Goal: Information Seeking & Learning: Learn about a topic

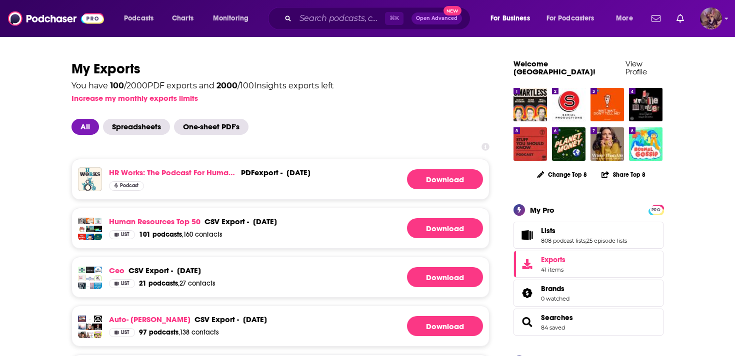
click at [711, 19] on img "Logged in as SydneyDemo" at bounding box center [711, 18] width 22 height 22
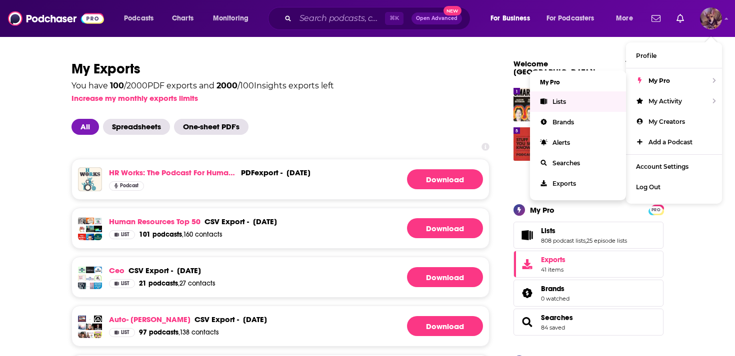
click at [558, 98] on span "Lists" at bounding box center [558, 101] width 13 height 7
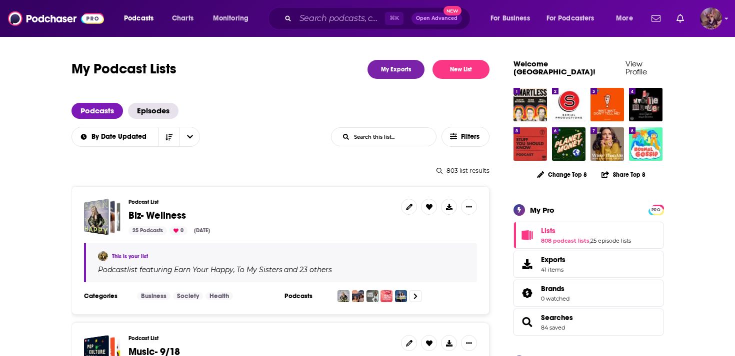
click at [712, 21] on img "Logged in as SydneyDemo" at bounding box center [711, 18] width 22 height 22
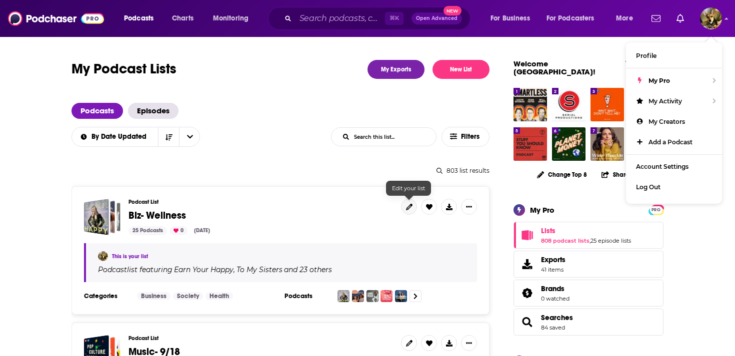
click at [411, 209] on icon at bounding box center [409, 207] width 6 height 6
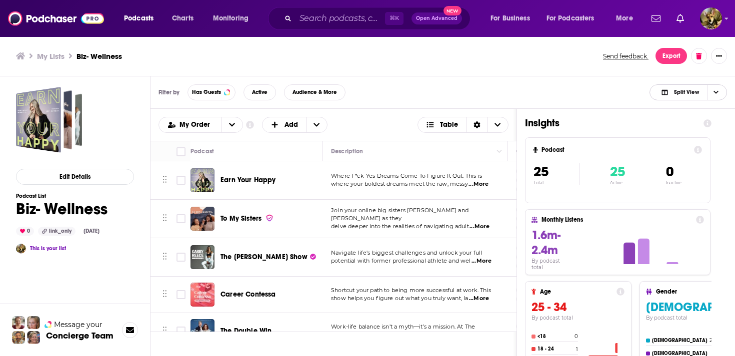
click at [715, 93] on icon "Choose View" at bounding box center [715, 92] width 5 height 3
click at [687, 121] on div "Podcast Only" at bounding box center [687, 125] width 77 height 17
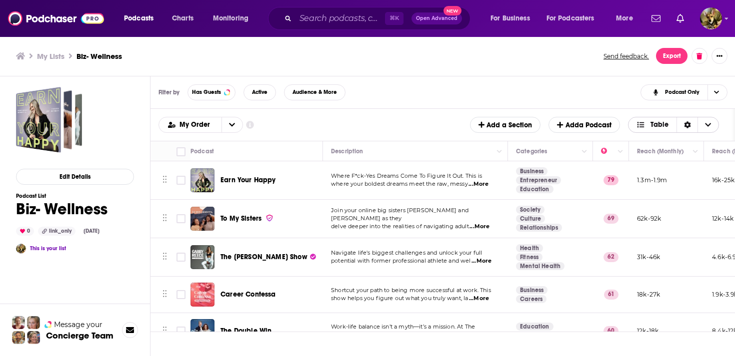
click at [706, 126] on icon "Choose View" at bounding box center [708, 124] width 6 height 7
click at [586, 99] on div "Filter by Has Guests Active Audience & More Podcast Only" at bounding box center [442, 92] width 585 height 32
click at [716, 55] on button "Show More Button" at bounding box center [719, 56] width 16 height 16
click at [489, 89] on div "Filter by Has Guests Active Audience & More Podcast Only" at bounding box center [442, 92] width 585 height 32
click at [87, 177] on button "Edit Details" at bounding box center [75, 177] width 118 height 16
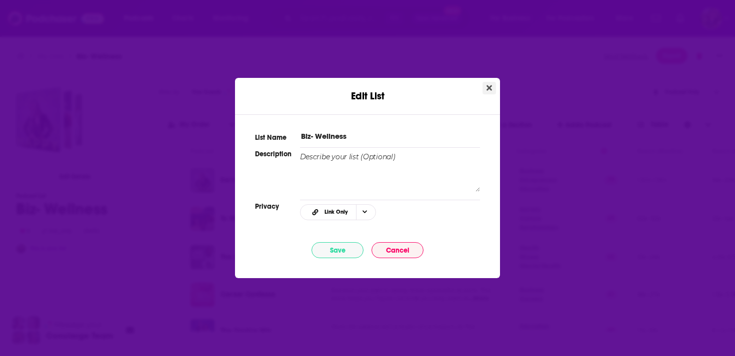
click at [489, 88] on icon "Close" at bounding box center [488, 87] width 5 height 5
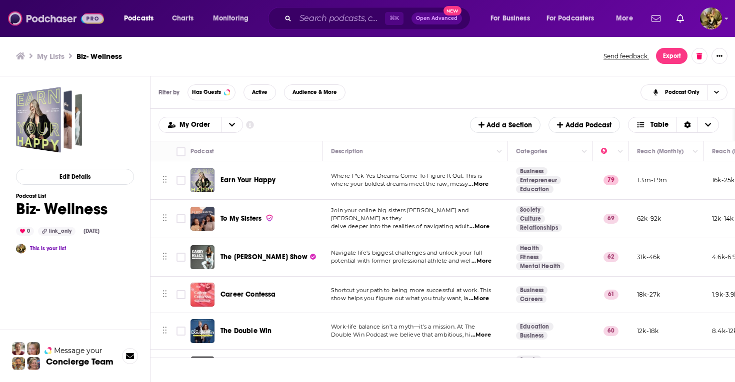
click at [38, 23] on img at bounding box center [56, 18] width 96 height 19
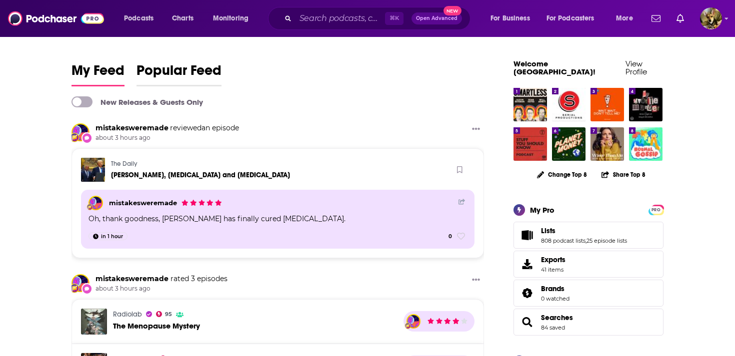
click at [167, 70] on span "Popular Feed" at bounding box center [178, 73] width 85 height 23
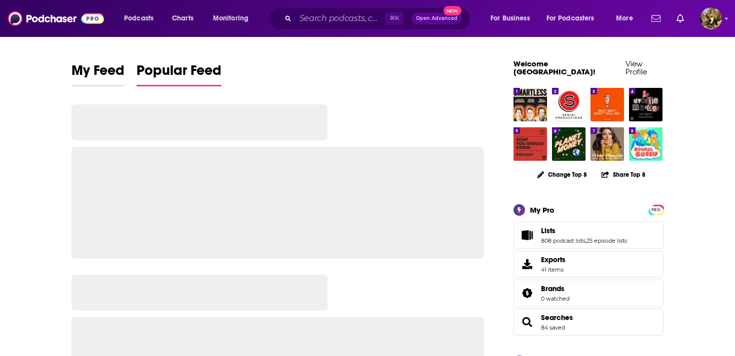
click at [93, 80] on span "My Feed" at bounding box center [97, 73] width 53 height 23
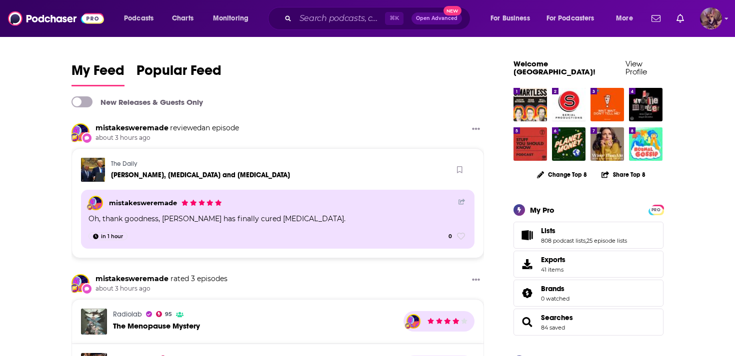
click at [707, 24] on img "Logged in as SydneyDemo" at bounding box center [711, 18] width 22 height 22
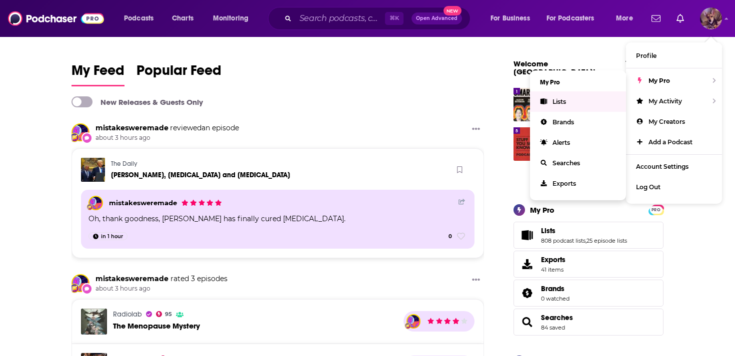
click at [566, 100] on link "Lists" at bounding box center [578, 101] width 96 height 20
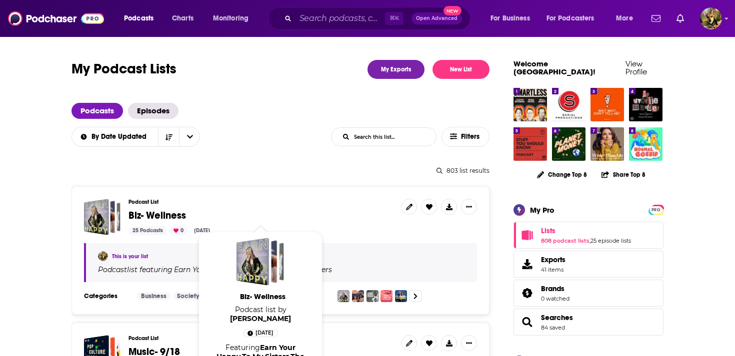
click at [159, 214] on span "Biz- Wellness" at bounding box center [156, 215] width 57 height 12
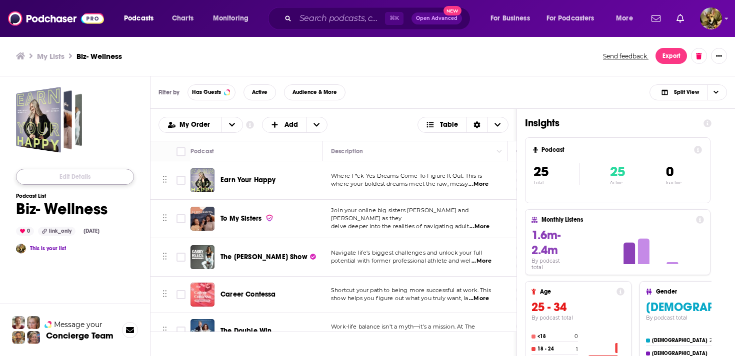
click at [75, 176] on button "Edit Details" at bounding box center [75, 177] width 118 height 16
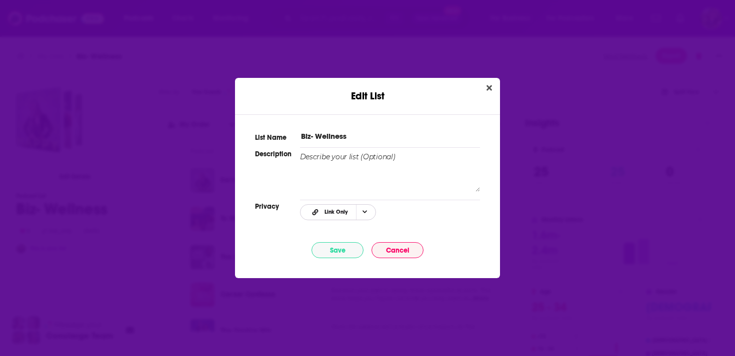
click at [364, 211] on icon "Choose Privacy" at bounding box center [364, 211] width 5 height 5
click at [488, 89] on icon "Close" at bounding box center [488, 87] width 5 height 5
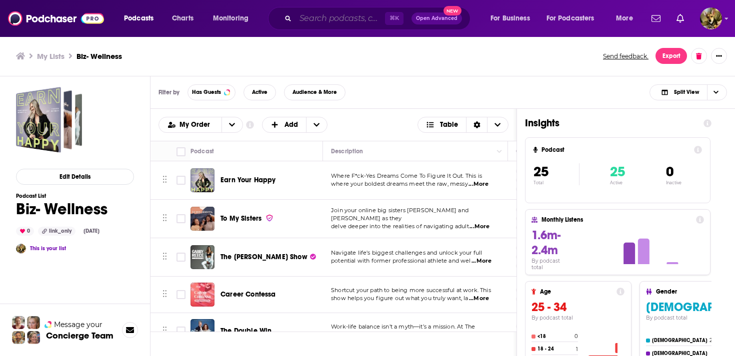
click at [335, 20] on input "Search podcasts, credits, & more..." at bounding box center [339, 18] width 89 height 16
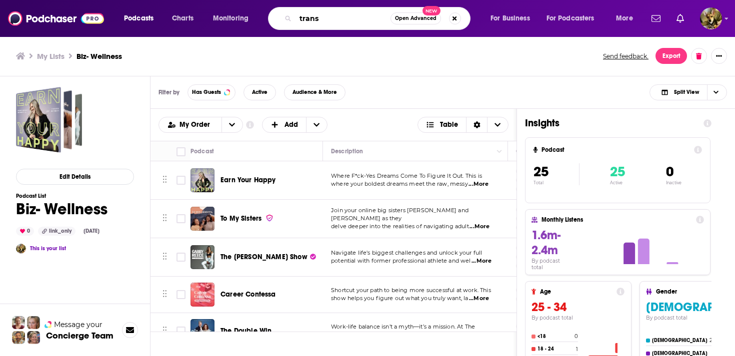
type input "trans"
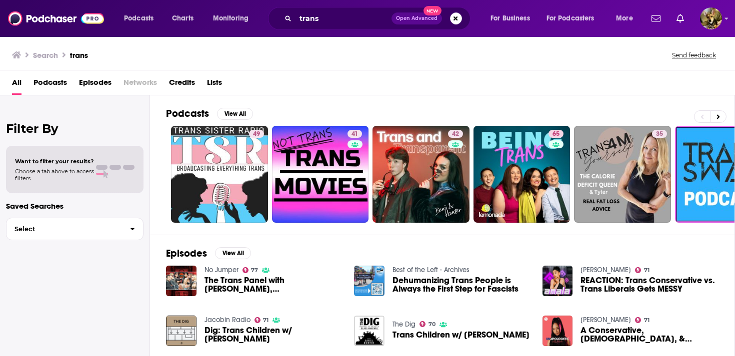
click at [50, 82] on span "Podcasts" at bounding box center [49, 84] width 33 height 20
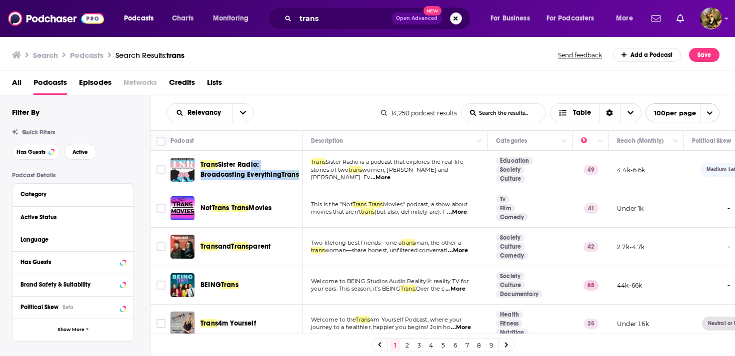
drag, startPoint x: 360, startPoint y: 162, endPoint x: 239, endPoint y: 162, distance: 120.5
click at [243, 162] on tr "Trans Sister Radio: Broadcasting Everything Trans Trans Sister Radio is a podca…" at bounding box center [539, 170] width 778 height 38
click at [320, 107] on div "Relevancy List Search Input Search the results... Table" at bounding box center [273, 112] width 214 height 19
click at [94, 87] on span "Episodes" at bounding box center [95, 84] width 32 height 20
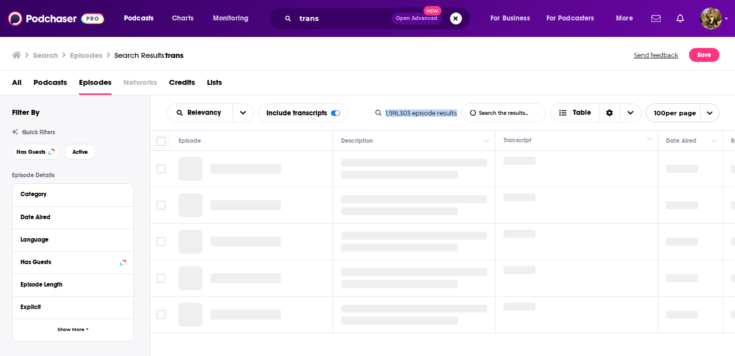
drag, startPoint x: 382, startPoint y: 114, endPoint x: 452, endPoint y: 120, distance: 70.3
click at [452, 120] on div "1,916,303 episode results List Search Input Search the results... Table 100 per…" at bounding box center [547, 112] width 344 height 19
click at [356, 101] on div "Relevancy List Search Input Search the results... Include transcripts Table 1,9…" at bounding box center [442, 112] width 585 height 35
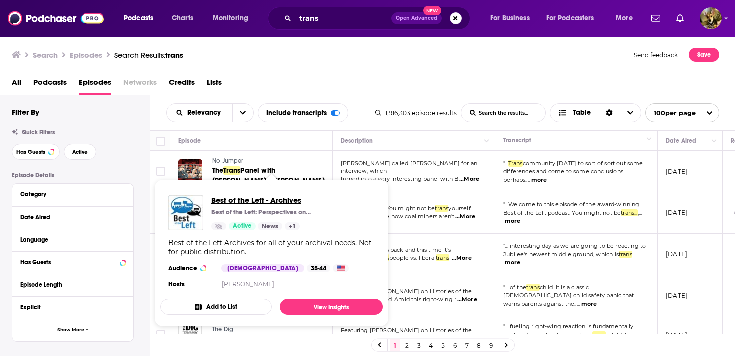
click at [232, 202] on span "Best of the Left - Archives" at bounding box center [261, 199] width 100 height 9
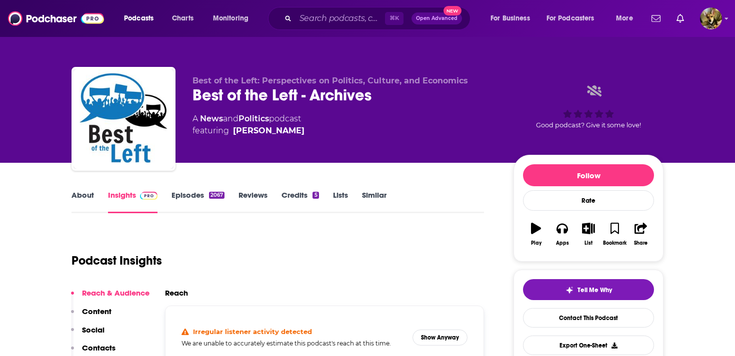
click at [78, 199] on link "About" at bounding box center [82, 201] width 22 height 23
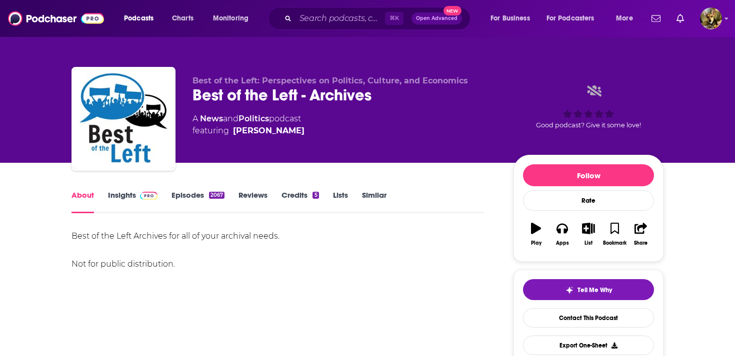
drag, startPoint x: 175, startPoint y: 263, endPoint x: 69, endPoint y: 237, distance: 109.6
click at [206, 268] on div "Best of the Left Archives for all of your archival needs. Not for public distri…" at bounding box center [277, 250] width 412 height 42
click at [192, 197] on link "Episodes 2067" at bounding box center [197, 201] width 53 height 23
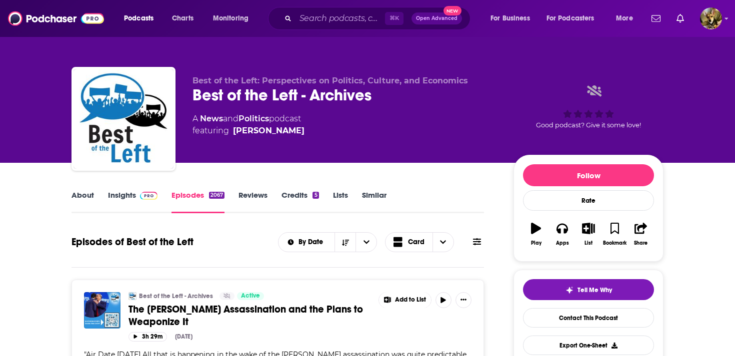
click at [477, 243] on icon at bounding box center [477, 242] width 8 height 8
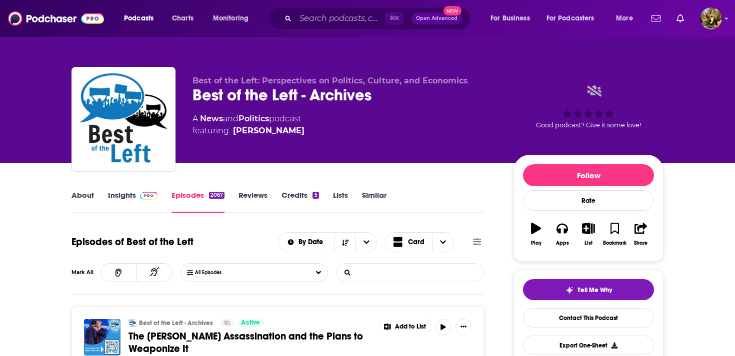
click at [389, 273] on input "List Search Input" at bounding box center [388, 273] width 104 height 18
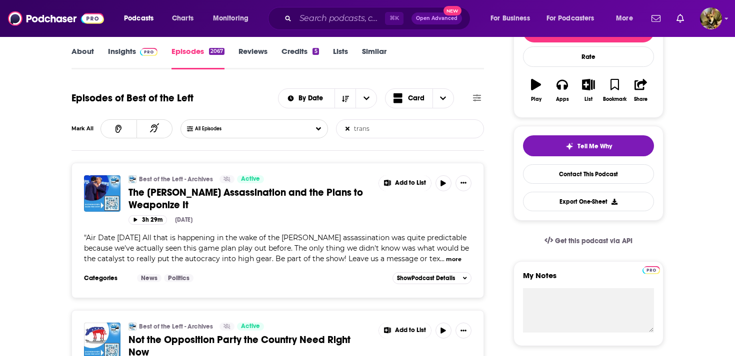
scroll to position [150, 0]
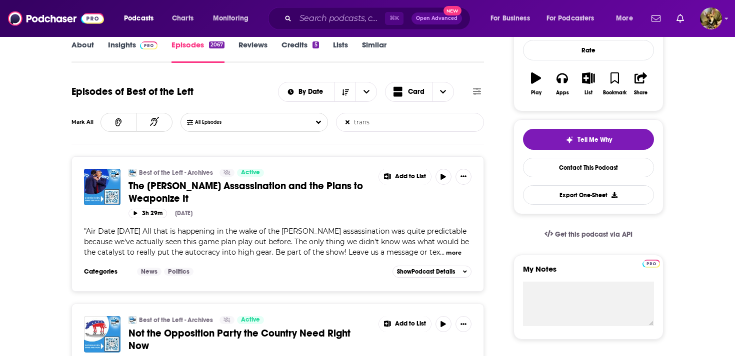
type input "trans"
click at [448, 251] on button "more" at bounding box center [453, 253] width 15 height 8
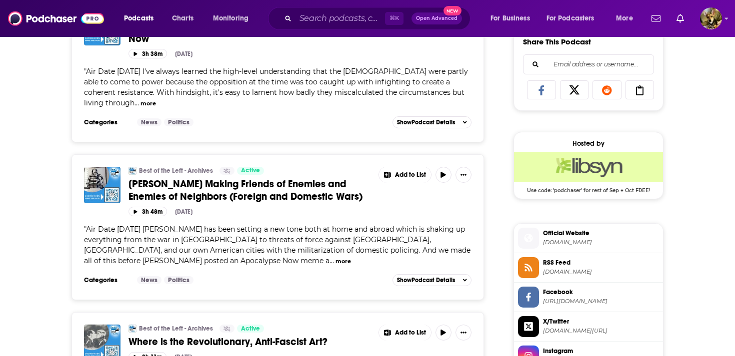
scroll to position [643, 0]
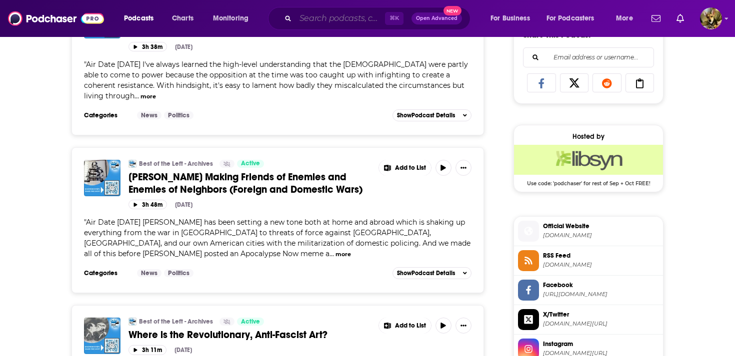
click at [327, 19] on input "Search podcasts, credits, & more..." at bounding box center [339, 18] width 89 height 16
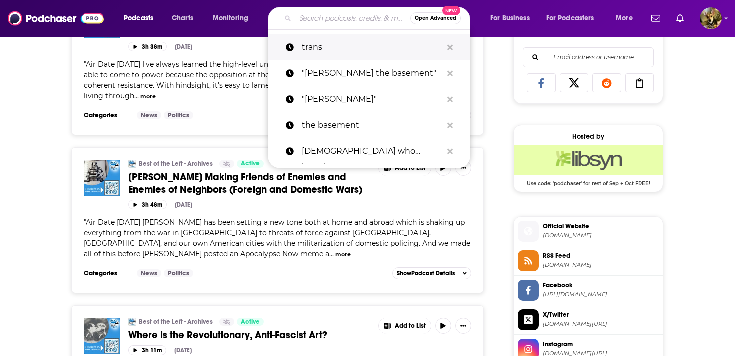
click at [313, 45] on p "trans" at bounding box center [372, 47] width 140 height 26
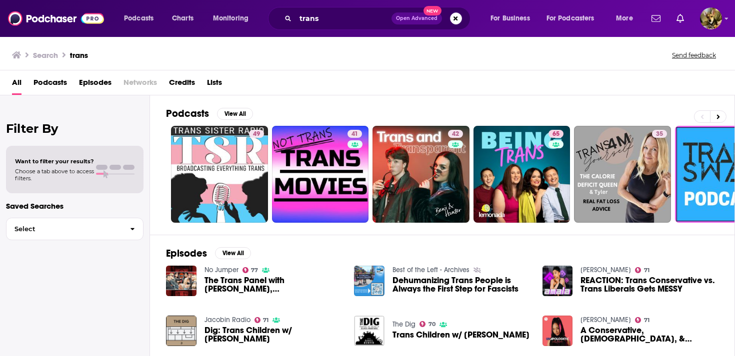
click at [58, 82] on span "Podcasts" at bounding box center [49, 84] width 33 height 20
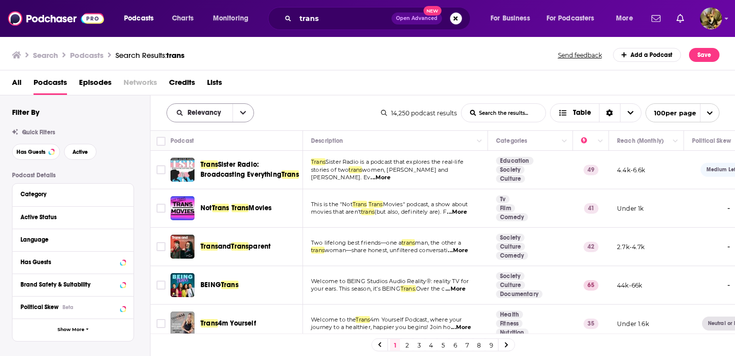
click at [238, 111] on button "open menu" at bounding box center [242, 113] width 21 height 18
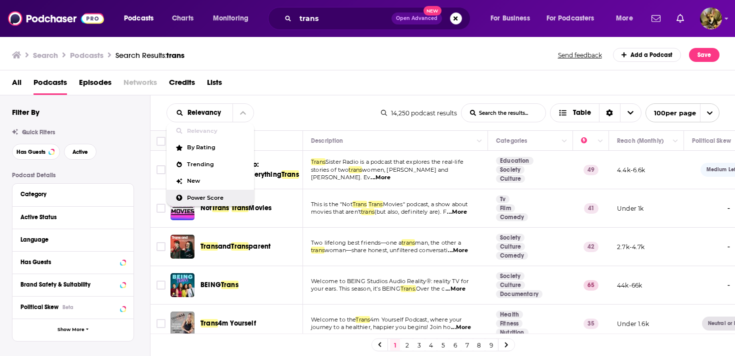
click at [213, 195] on span "Power Score" at bounding box center [216, 197] width 59 height 5
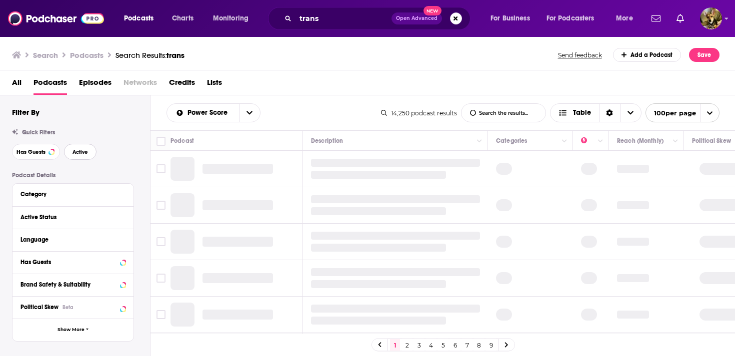
click at [78, 151] on span "Active" at bounding box center [79, 151] width 15 height 5
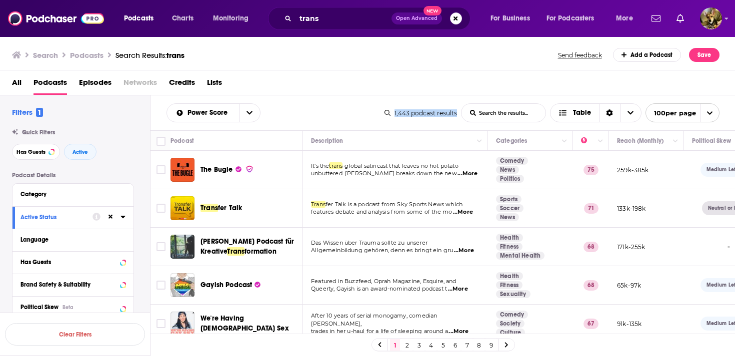
drag, startPoint x: 393, startPoint y: 114, endPoint x: 453, endPoint y: 117, distance: 60.5
click at [453, 117] on div "1,443 podcast results List Search Input Search the results... Table 100 per page" at bounding box center [551, 112] width 335 height 19
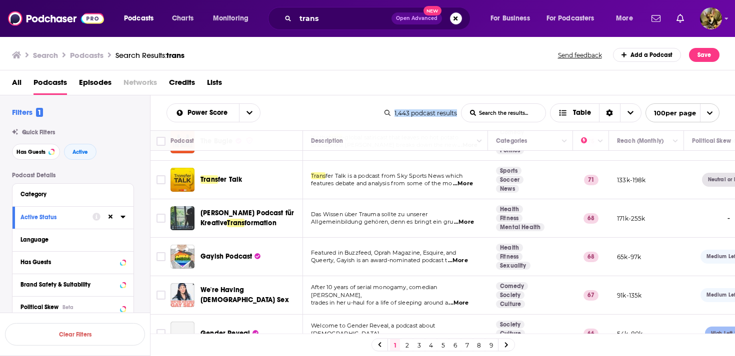
scroll to position [38, 0]
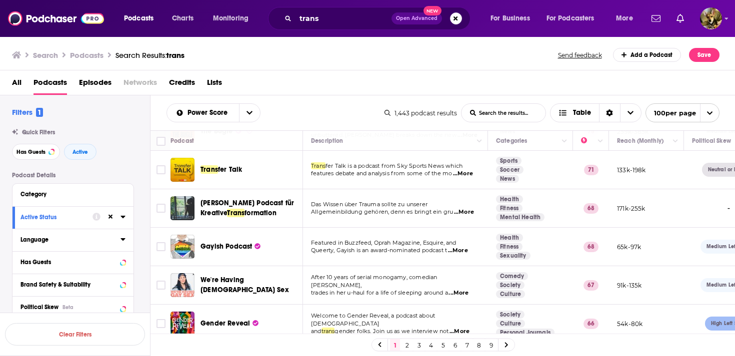
click at [122, 242] on icon at bounding box center [122, 239] width 5 height 8
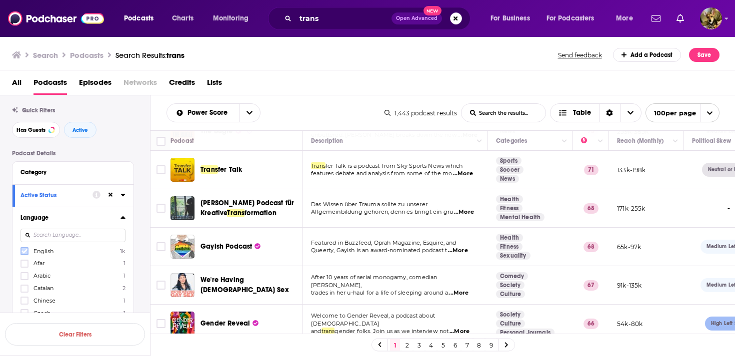
click at [25, 251] on icon at bounding box center [24, 251] width 6 height 4
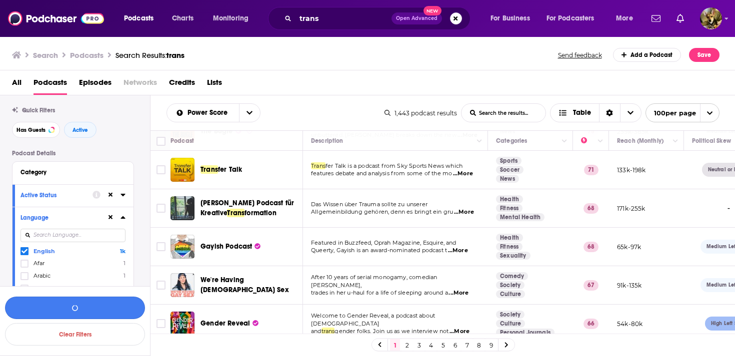
click at [86, 313] on button "button" at bounding box center [75, 308] width 140 height 22
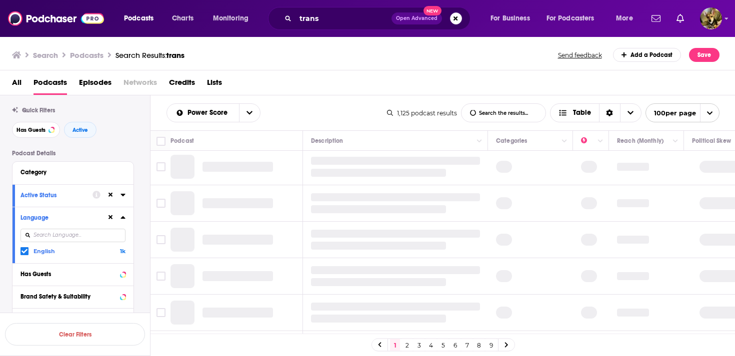
click at [510, 117] on input "List Search Input" at bounding box center [503, 113] width 84 height 18
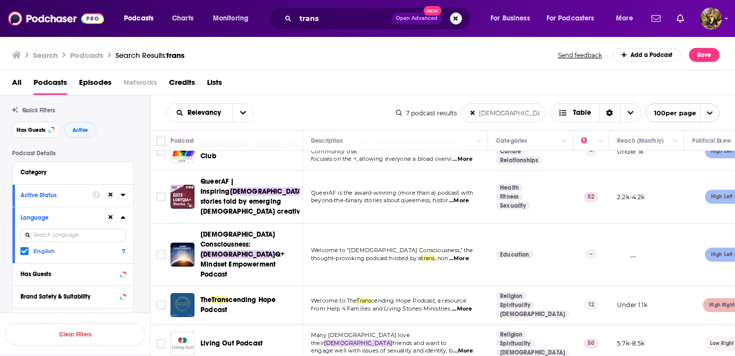
scroll to position [79, 0]
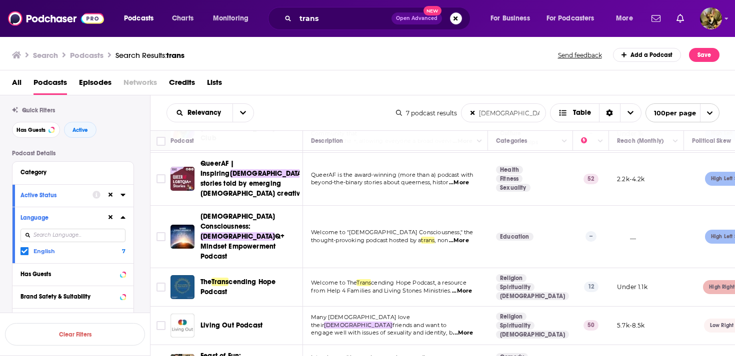
drag, startPoint x: 505, startPoint y: 117, endPoint x: 474, endPoint y: 114, distance: 31.1
click at [474, 114] on input "[DEMOGRAPHIC_DATA]" at bounding box center [503, 113] width 84 height 18
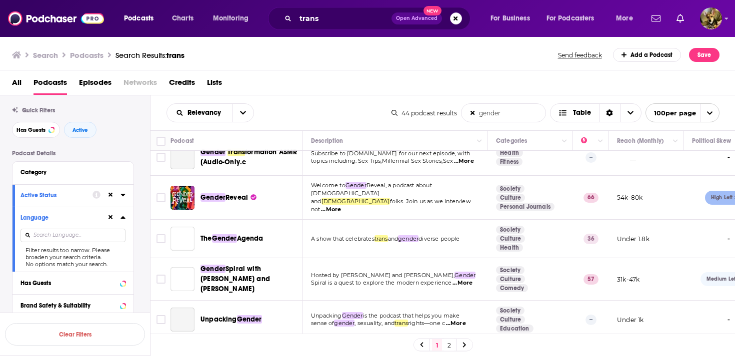
scroll to position [0, 0]
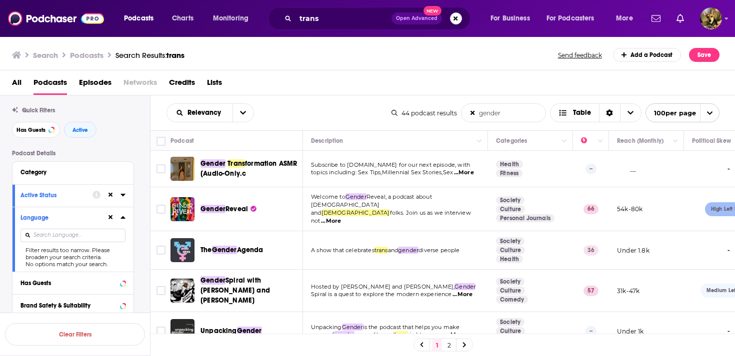
type input "gender"
click at [421, 19] on span "Open Advanced" at bounding box center [416, 18] width 41 height 5
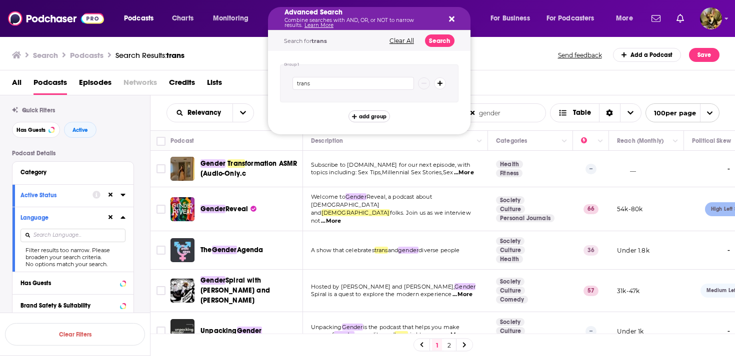
click at [368, 114] on span "add group" at bounding box center [372, 116] width 27 height 5
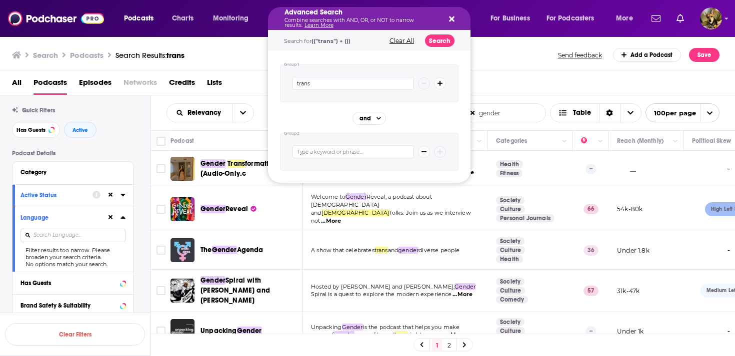
click at [449, 20] on icon "Search podcasts, credits, & more..." at bounding box center [451, 19] width 5 height 8
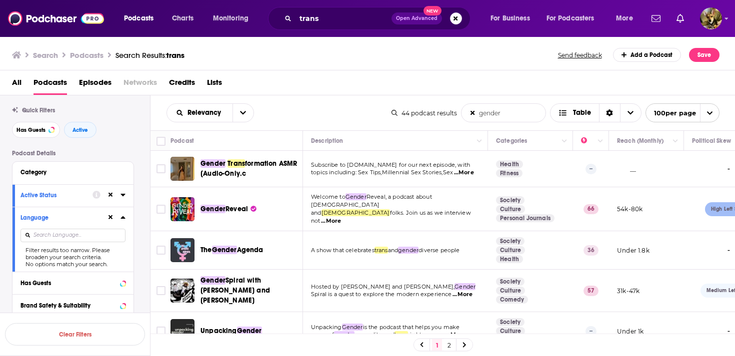
click at [92, 86] on span "Episodes" at bounding box center [95, 84] width 32 height 20
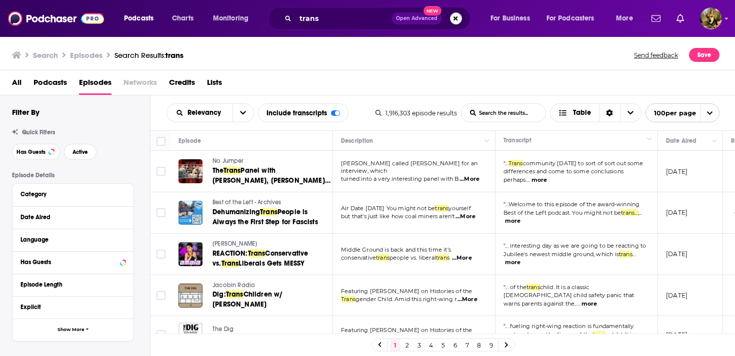
click at [42, 84] on span "Podcasts" at bounding box center [49, 84] width 33 height 20
